Goal: Information Seeking & Learning: Compare options

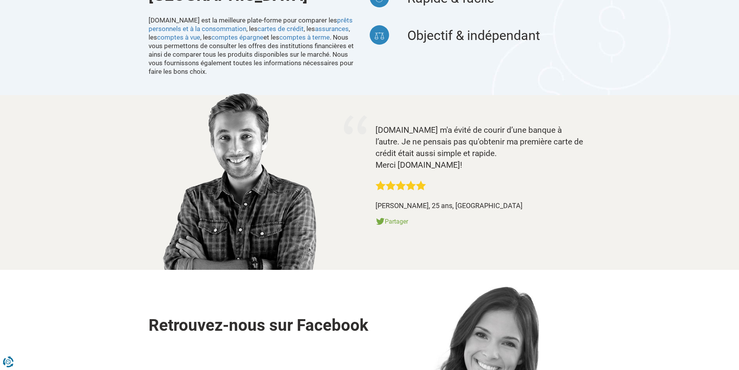
scroll to position [814, 0]
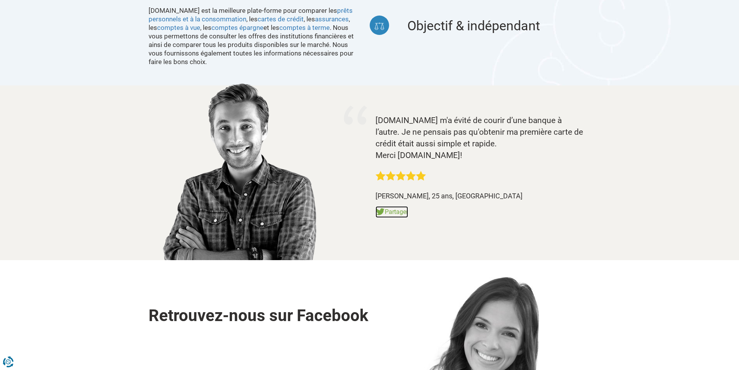
click at [392, 206] on link "Partager" at bounding box center [391, 212] width 33 height 12
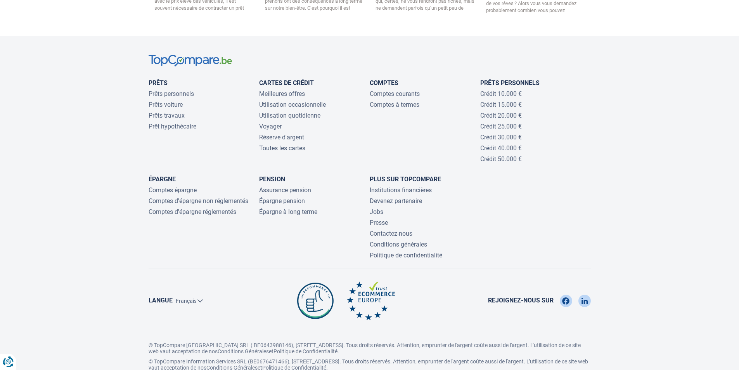
scroll to position [1638, 0]
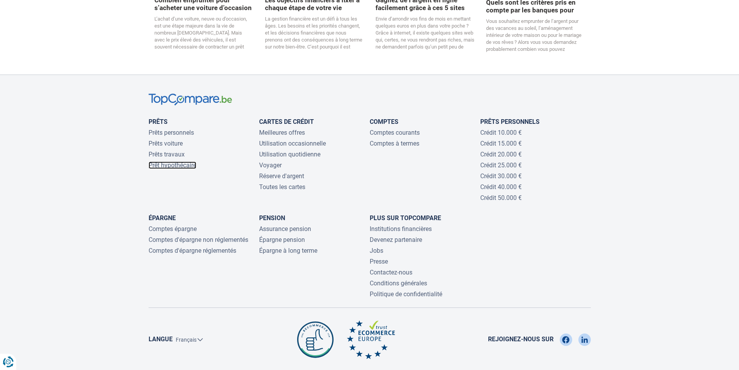
click at [161, 161] on link "Prêt hypothécaire" at bounding box center [173, 164] width 48 height 7
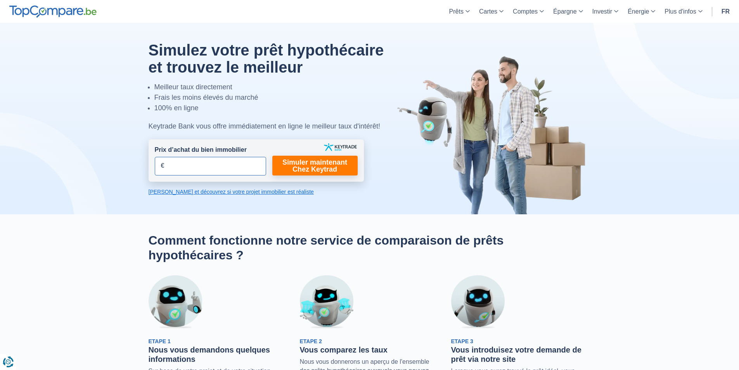
click at [159, 166] on input "Prix d’achat du bien immobilier" at bounding box center [210, 166] width 111 height 19
type input "6"
type input "70.000"
click at [318, 166] on link "Simuler maintenant Chez Keytrad" at bounding box center [314, 165] width 85 height 20
click at [171, 192] on link "Calculez et découvrez si votre projet immobilier est réaliste" at bounding box center [256, 192] width 215 height 8
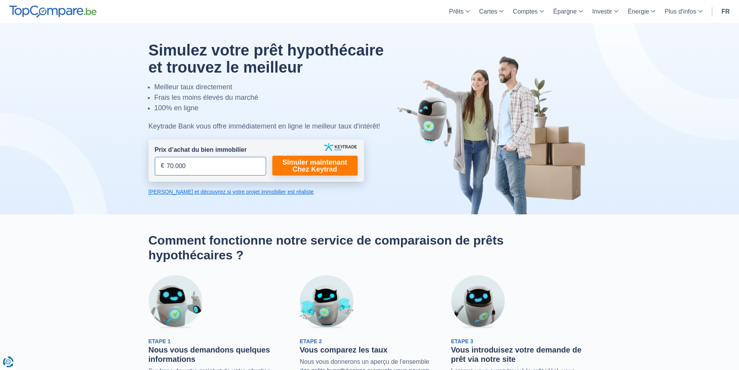
click at [166, 165] on input "70.000" at bounding box center [210, 166] width 111 height 19
click at [160, 165] on input "70.000" at bounding box center [210, 166] width 111 height 19
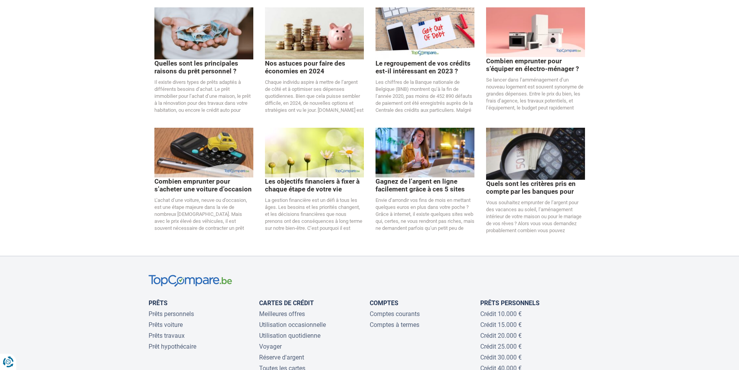
scroll to position [1560, 0]
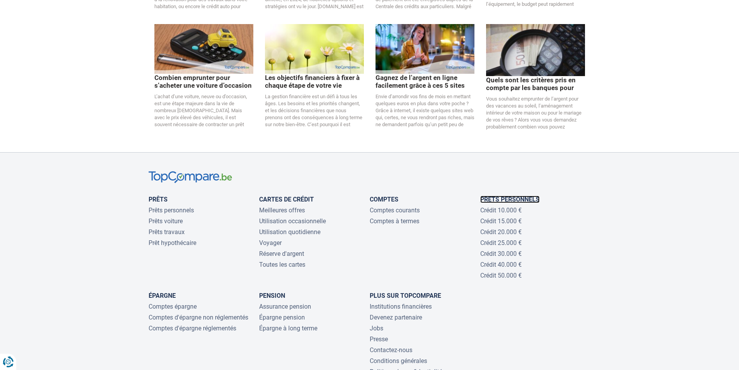
click at [508, 195] on link "Prêts personnels" at bounding box center [509, 198] width 59 height 7
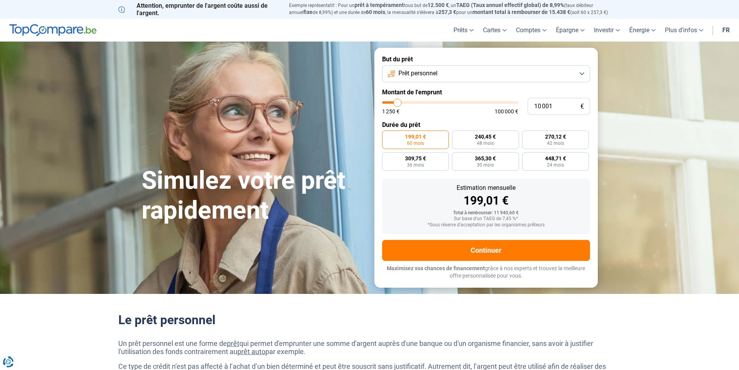
type input "11 250"
type input "11250"
type input "12 750"
type input "12750"
type input "18 500"
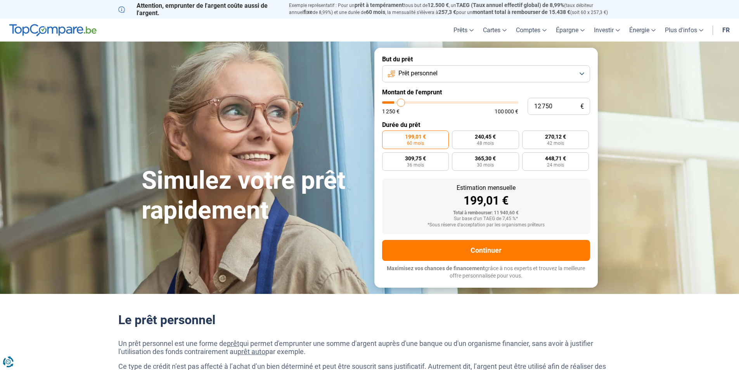
type input "18500"
type input "24 250"
type input "24250"
type input "31 750"
type input "31750"
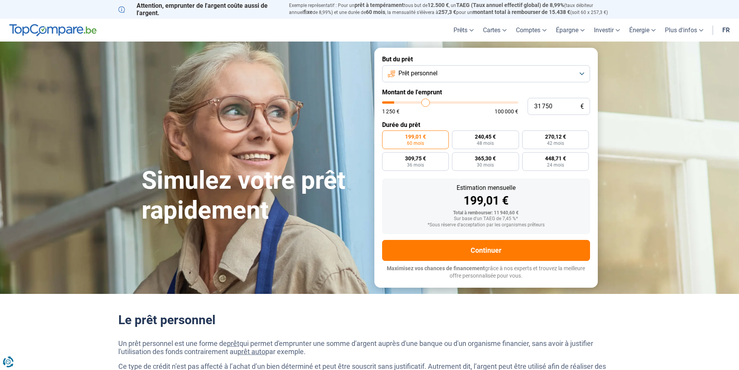
type input "35 750"
type input "35750"
type input "48 750"
type input "48750"
type input "57 250"
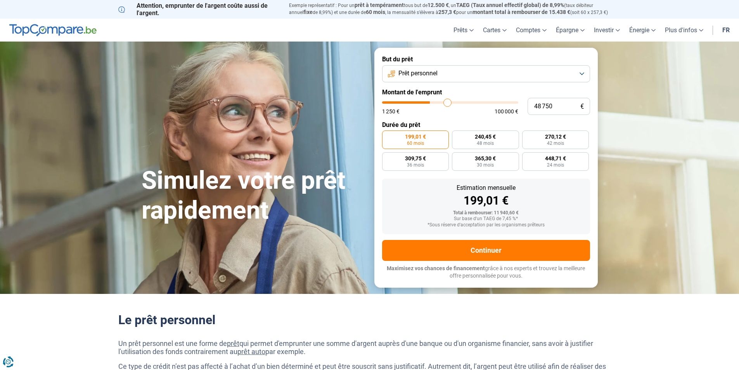
type input "57250"
type input "66 250"
type input "66250"
type input "74 750"
type input "74750"
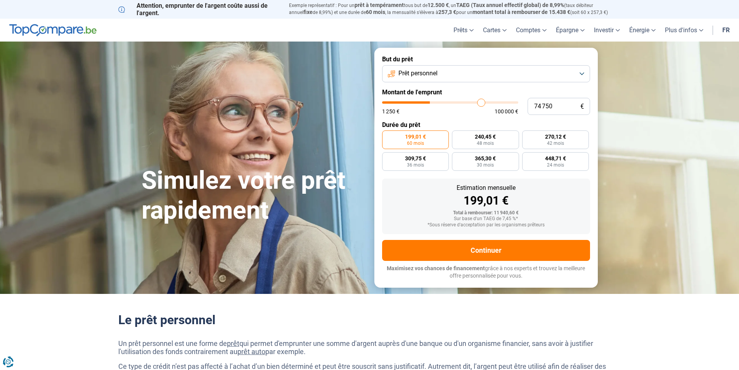
type input "81 500"
type input "81500"
type input "86 500"
type input "86500"
type input "90 000"
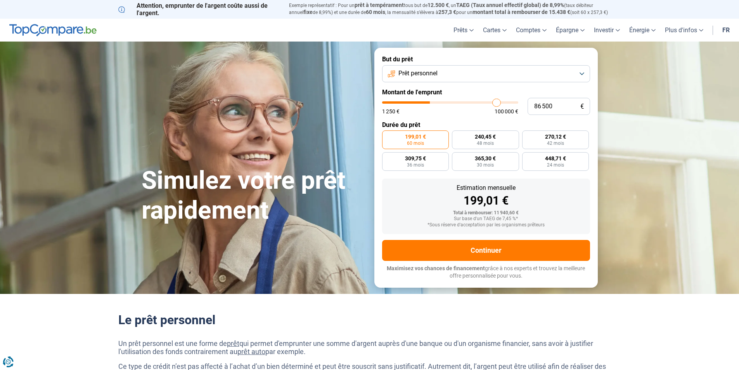
type input "90000"
type input "93 250"
type input "93250"
type input "99 000"
type input "99000"
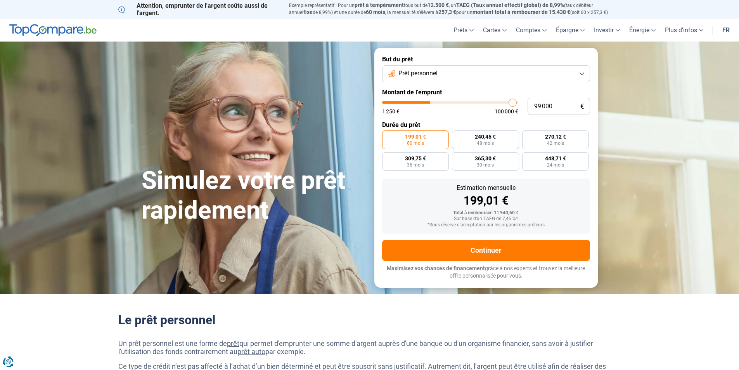
type input "100 000"
type input "100000"
type input "99 000"
type input "99000"
type input "95 000"
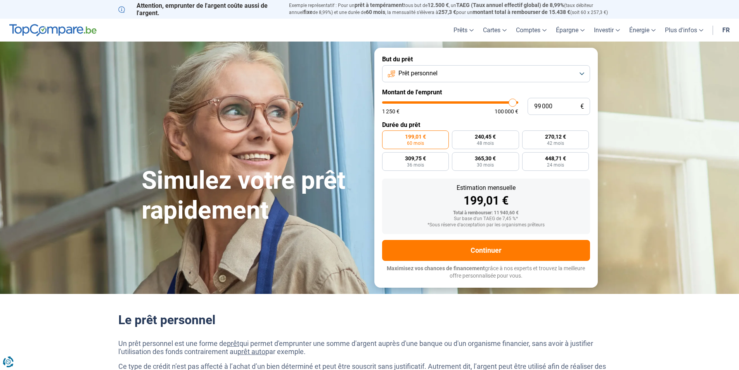
type input "95000"
type input "91 250"
type input "91250"
type input "89 000"
type input "89000"
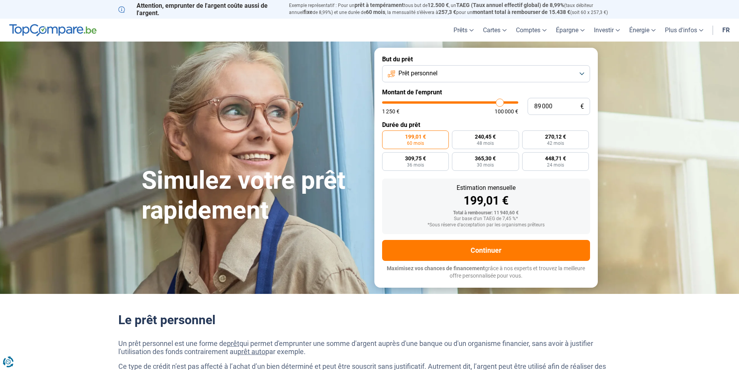
type input "87 000"
type input "87000"
type input "85 500"
type input "85500"
type input "84 000"
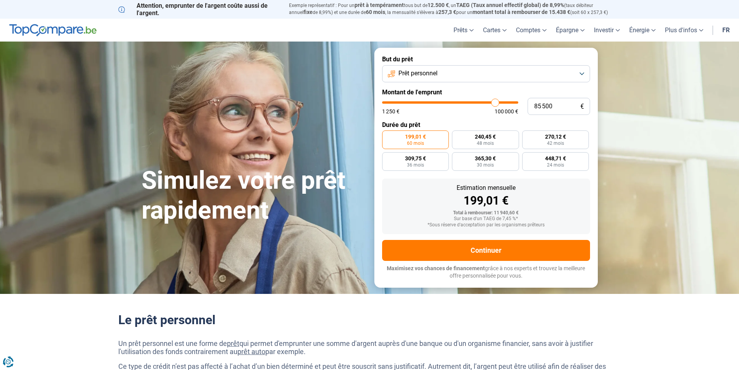
type input "84000"
type input "83 000"
type input "83000"
type input "81 750"
type input "81750"
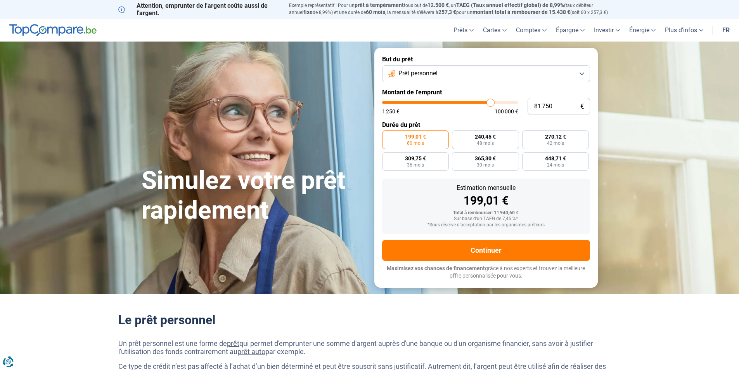
type input "81 000"
type input "81000"
type input "80 000"
type input "80000"
type input "78 750"
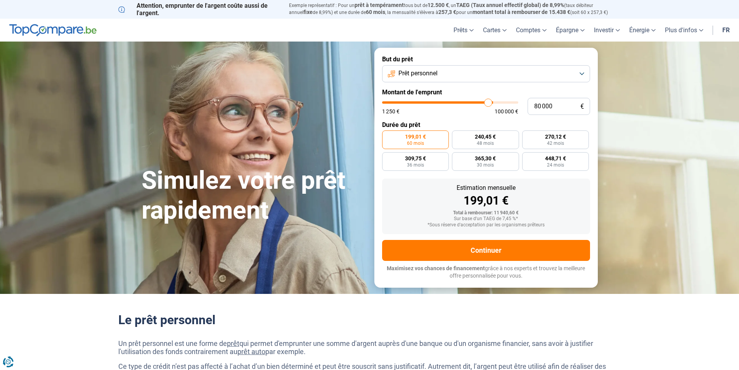
type input "78750"
type input "75 500"
type input "75500"
type input "71 250"
type input "71250"
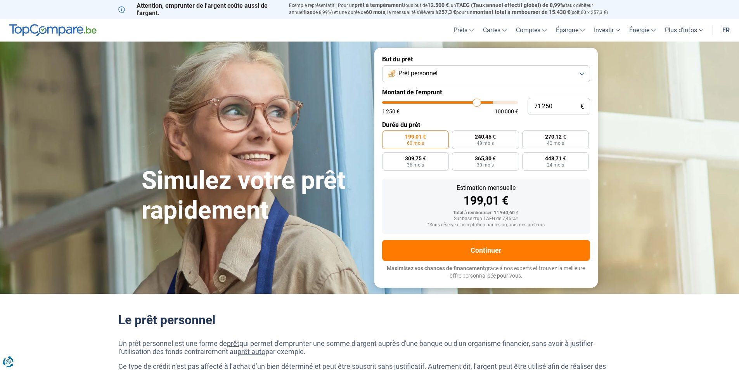
type input "66 500"
type input "66500"
type input "63 250"
type input "63250"
type input "61 500"
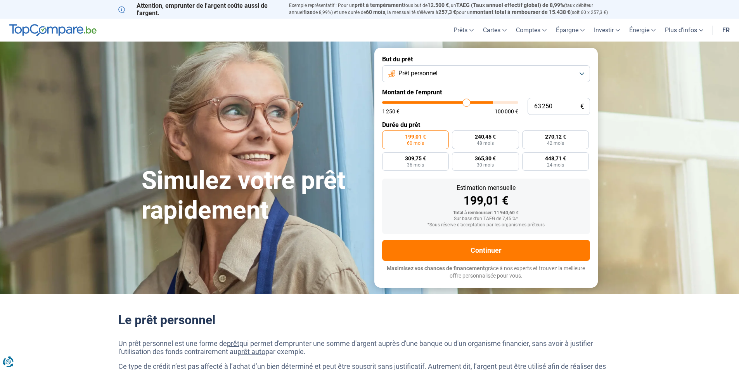
type input "61500"
type input "60 750"
type input "60750"
type input "60 500"
type input "60500"
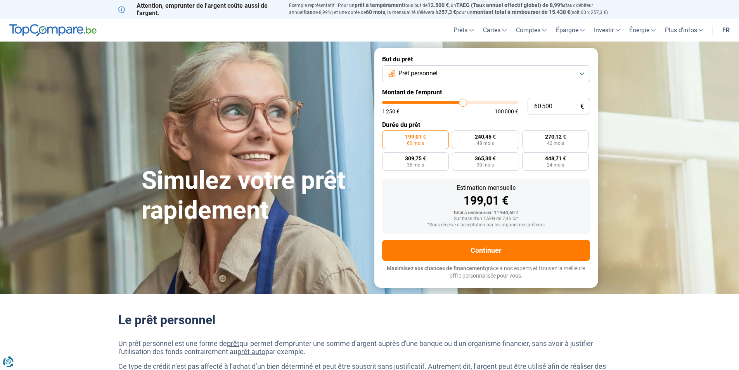
type input "60 250"
type input "60250"
type input "60 000"
type input "60000"
type input "59 000"
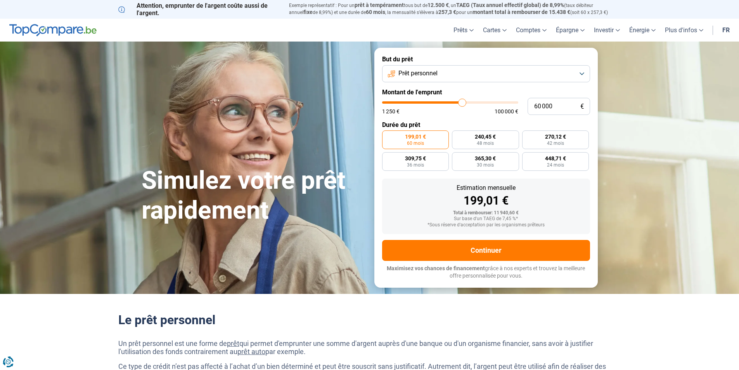
type input "59000"
type input "58 500"
type input "58500"
type input "58 000"
type input "58000"
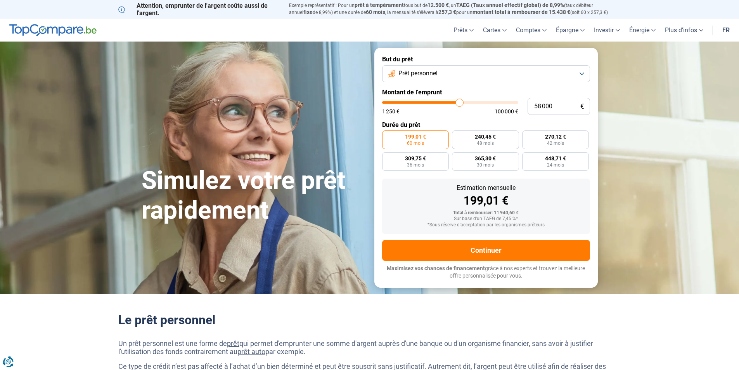
type input "58 500"
type input "58500"
type input "58 750"
type input "58750"
type input "59 250"
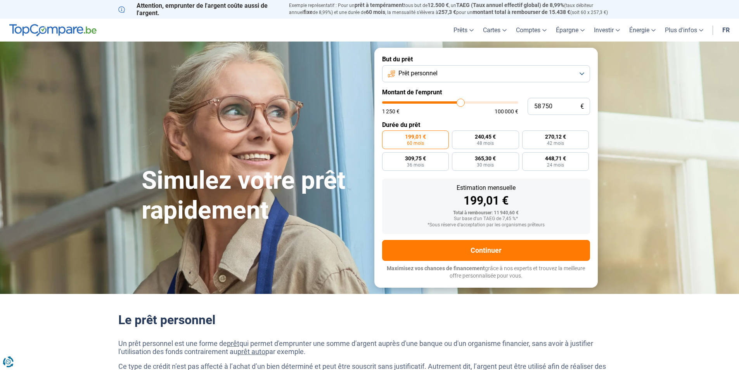
type input "59250"
type input "60 000"
type input "60000"
type input "60 500"
type input "60500"
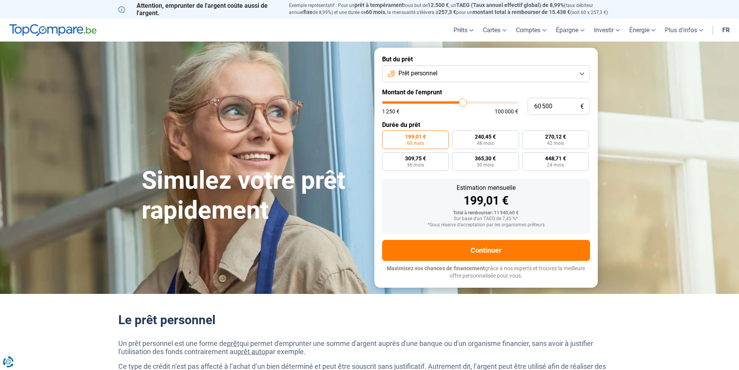
type input "61 000"
type input "61000"
type input "61 750"
type input "61750"
type input "62 250"
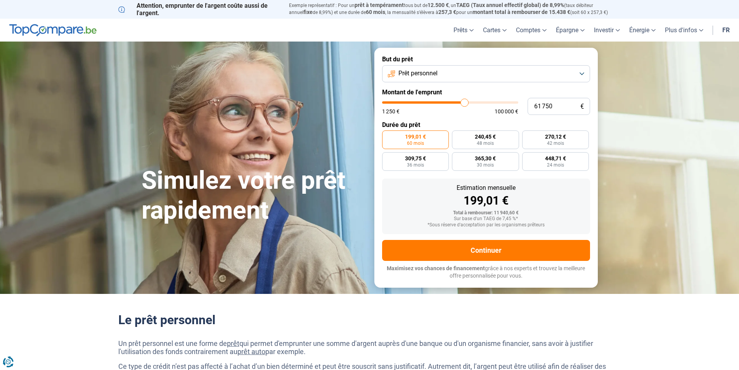
type input "62250"
type input "62 500"
type input "62500"
type input "63 000"
type input "63000"
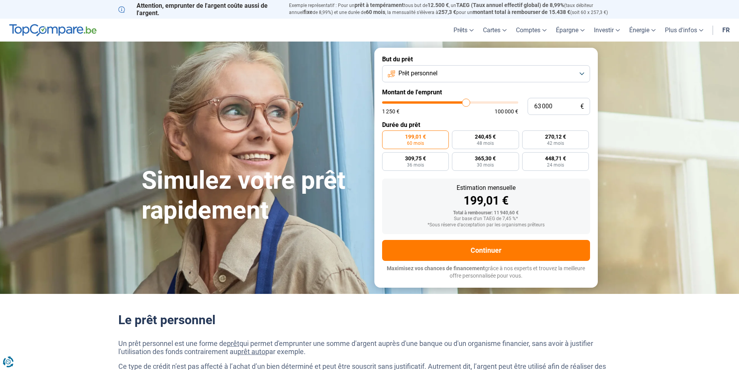
type input "63 250"
type input "63250"
type input "63 000"
type input "63000"
type input "62 250"
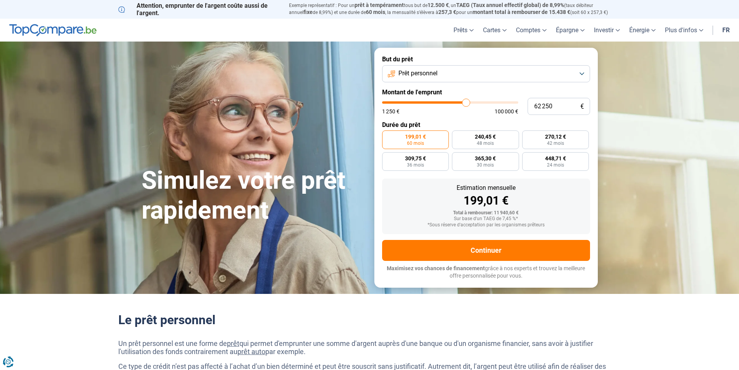
type input "62250"
type input "62 000"
type input "62000"
type input "61 750"
type input "61750"
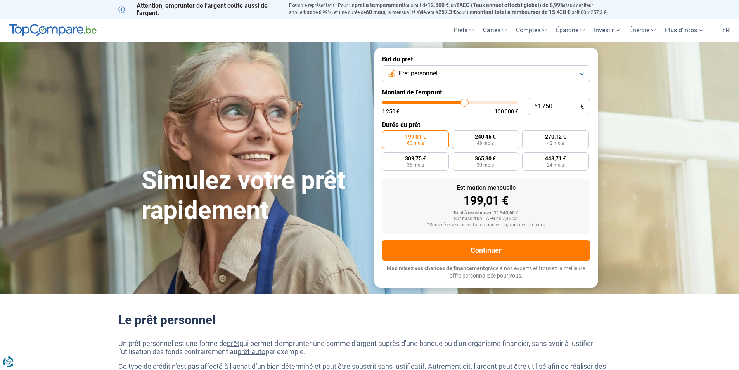
type input "61 500"
type input "61500"
type input "61 750"
type input "61750"
type input "62 250"
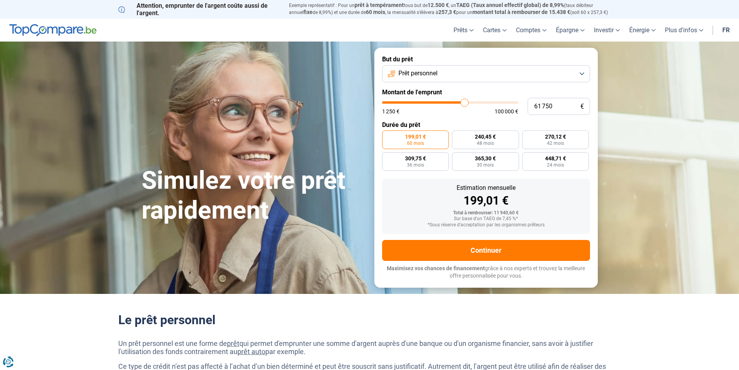
type input "62250"
type input "63 500"
type input "63500"
type input "65 250"
type input "65250"
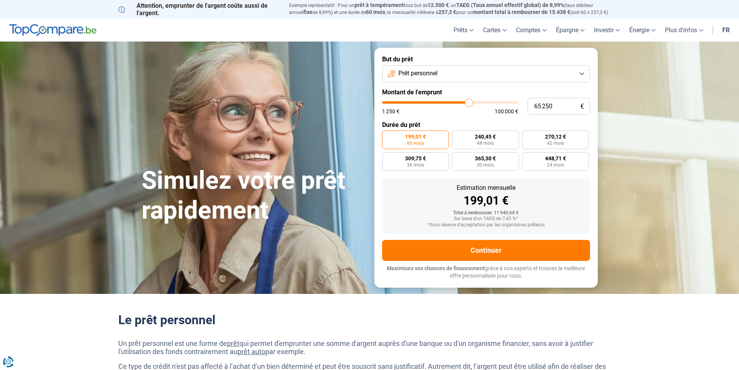
type input "67 250"
type input "67250"
type input "68 250"
type input "68250"
type input "69 500"
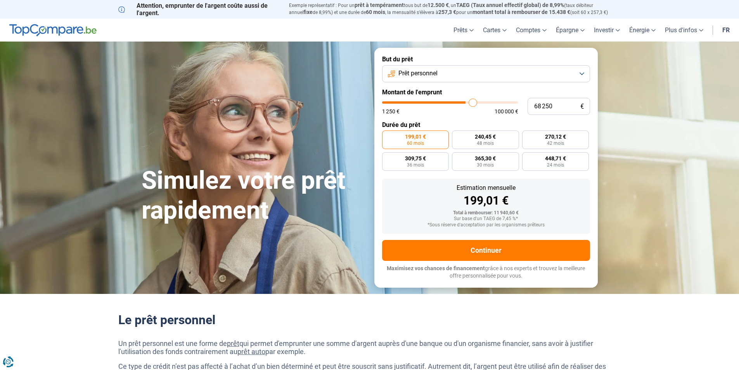
type input "69500"
type input "69 750"
drag, startPoint x: 431, startPoint y: 102, endPoint x: 475, endPoint y: 100, distance: 43.8
type input "69750"
click at [475, 101] on input "range" at bounding box center [450, 102] width 136 height 2
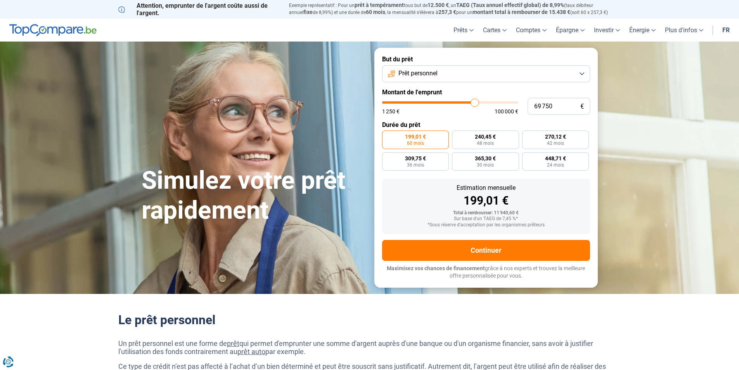
radio input "false"
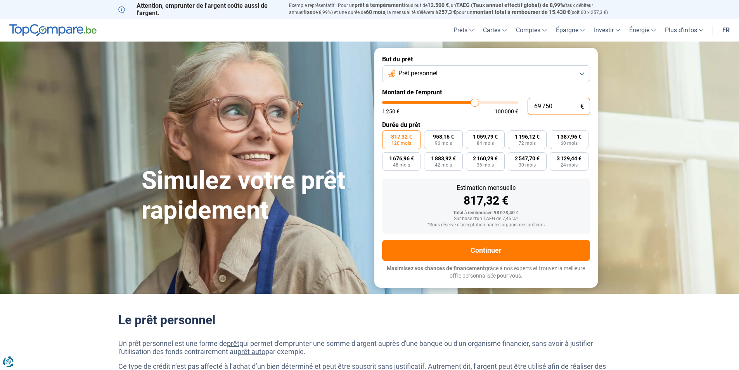
click at [555, 105] on input "69 750" at bounding box center [558, 106] width 62 height 17
type input "6 975"
type input "7000"
type input "697"
type input "1250"
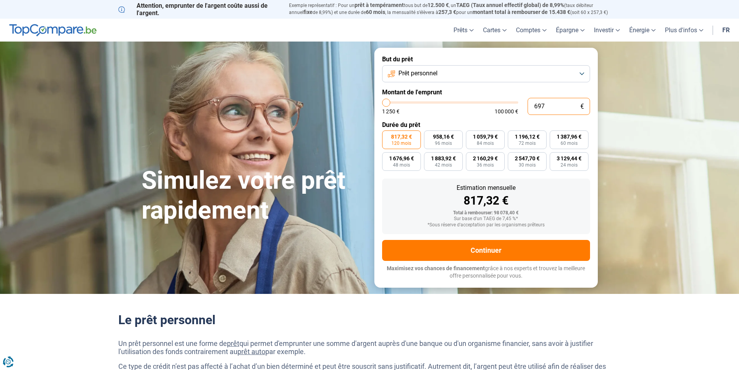
type input "69"
type input "1250"
type input "1 250"
type input "1250"
radio input "true"
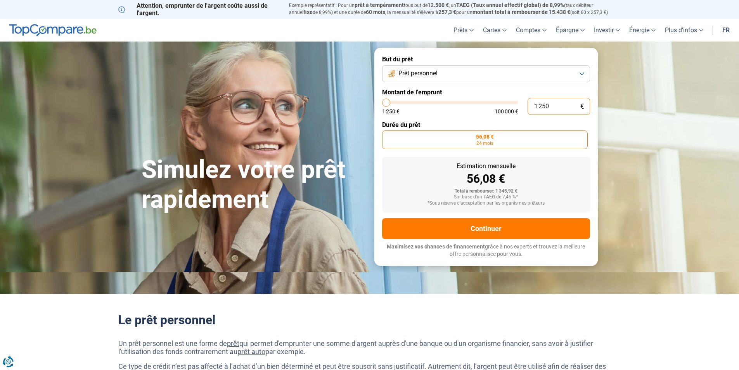
type input "12 500"
type input "12500"
type input "125 000"
type input "100000"
type input "12 500"
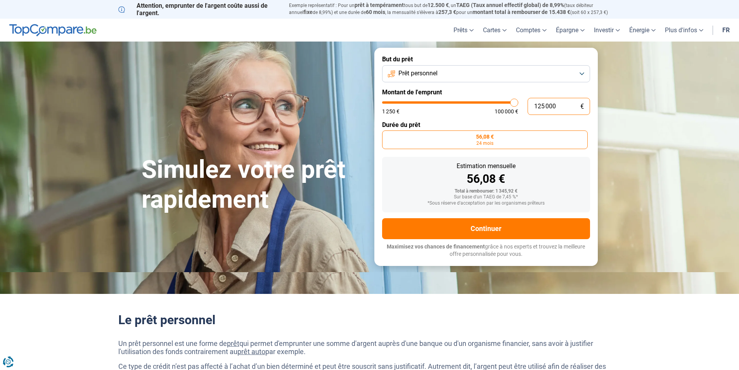
type input "12500"
type input "1 250"
type input "1250"
type input "125"
type input "1250"
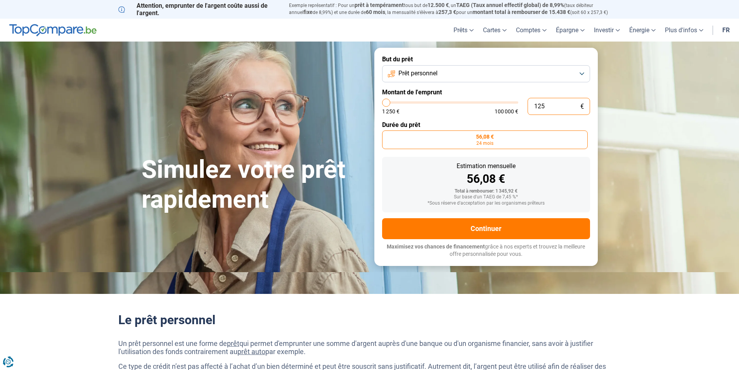
type input "12"
type input "1250"
type input "1"
type input "1250"
type input "0"
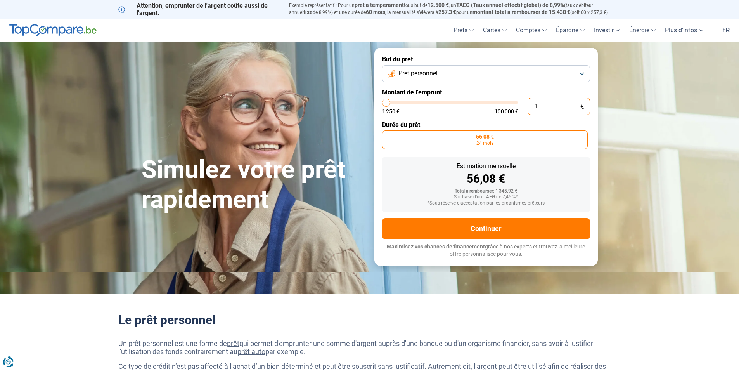
type input "1250"
type input "6"
type input "1250"
type input "60"
type input "1250"
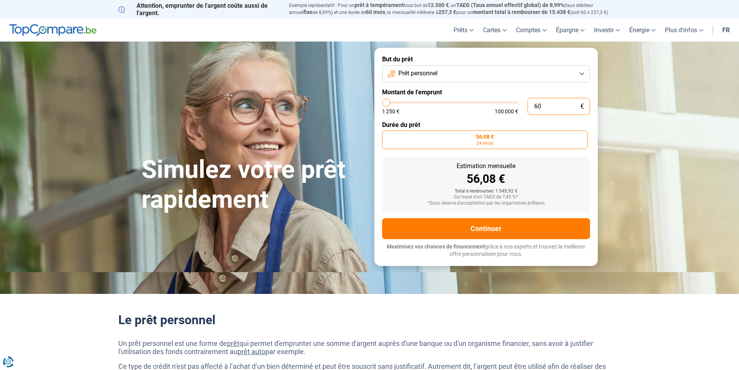
type input "600"
type input "1250"
type input "6 000"
type input "6000"
type input "600"
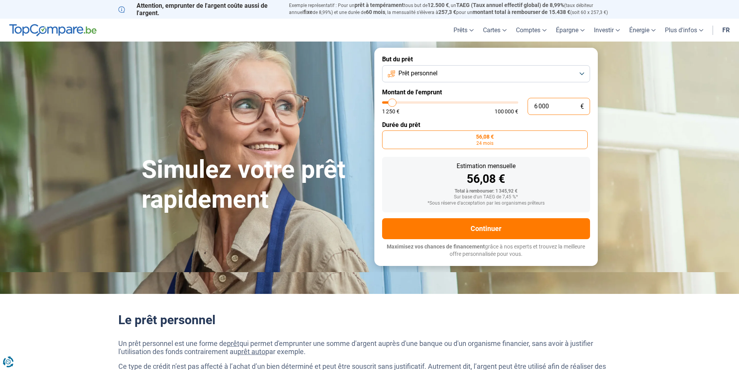
type input "1250"
type input "60"
type input "1250"
type input "6"
type input "1250"
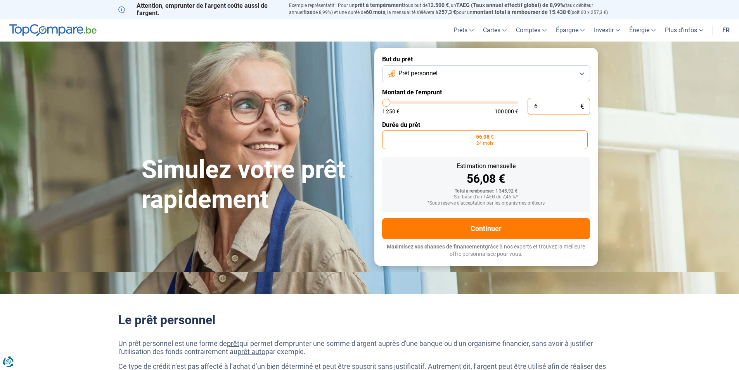
type input "69"
type input "1250"
type input "690"
type input "1250"
type input "6 900"
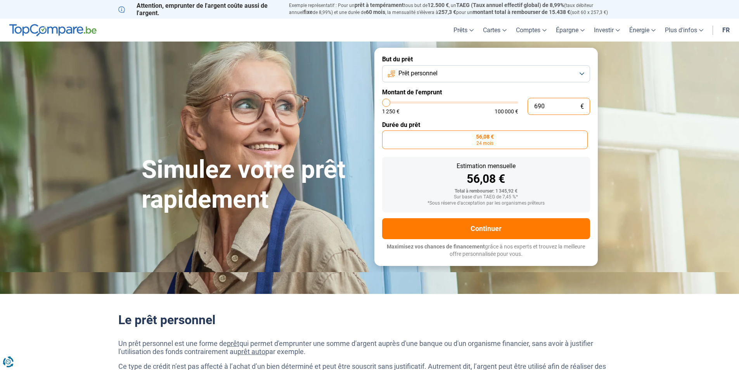
type input "7000"
type input "69 000"
type input "69000"
type input "69 000"
radio input "false"
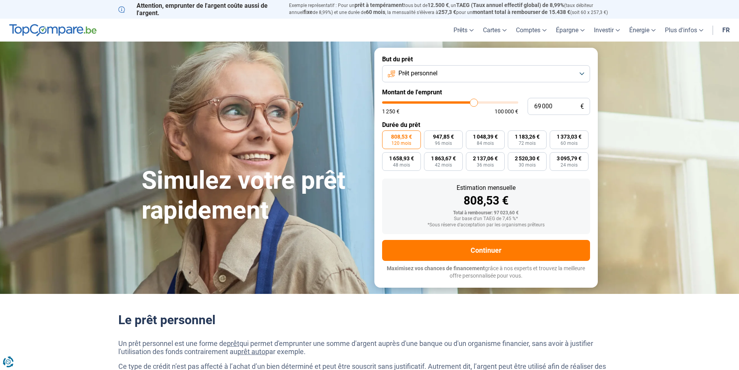
click at [642, 131] on section "Simulez votre prêt rapidement Simulez votre prêt rapidement But du prêt Prêt pe…" at bounding box center [369, 167] width 739 height 252
click at [453, 75] on button "Prêt personnel" at bounding box center [486, 73] width 208 height 17
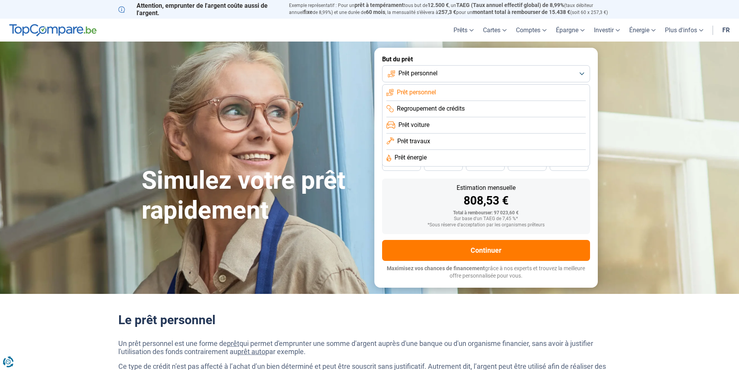
click at [334, 122] on div "Simulez votre prêt rapidement" at bounding box center [253, 168] width 233 height 116
